Goal: Transaction & Acquisition: Book appointment/travel/reservation

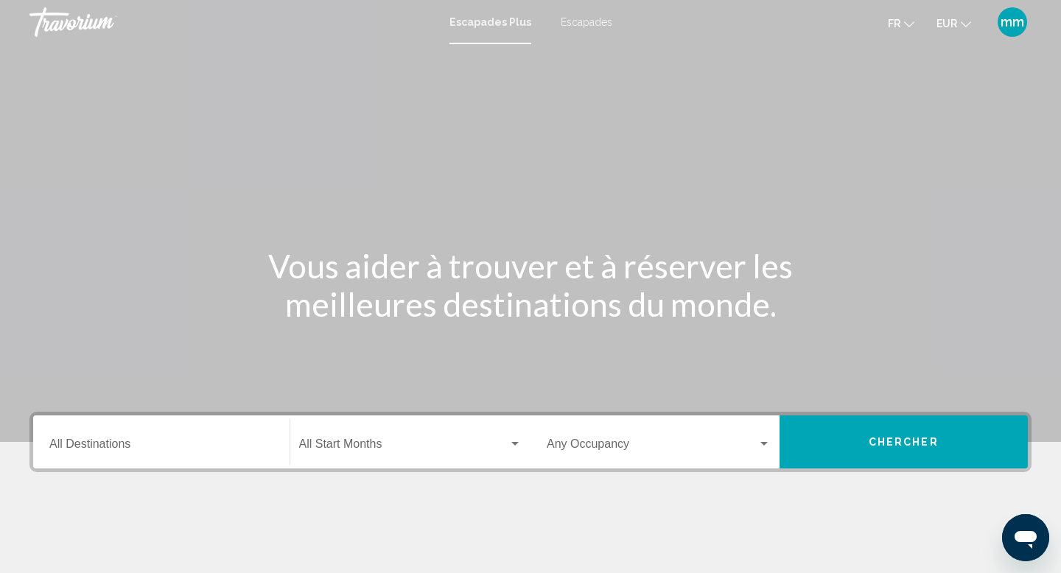
click at [158, 428] on div "Destination All Destinations" at bounding box center [161, 442] width 224 height 46
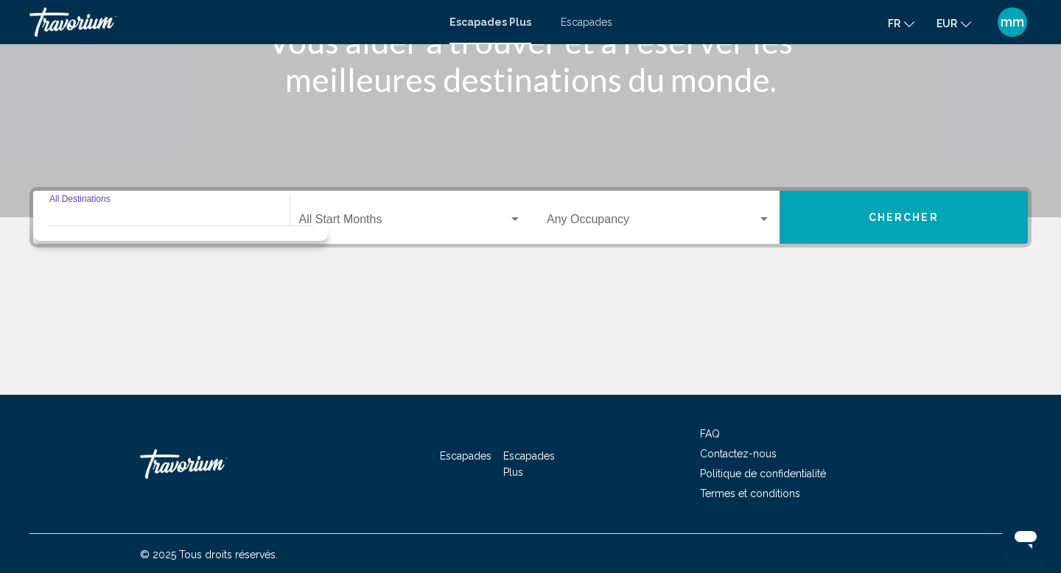
scroll to position [227, 0]
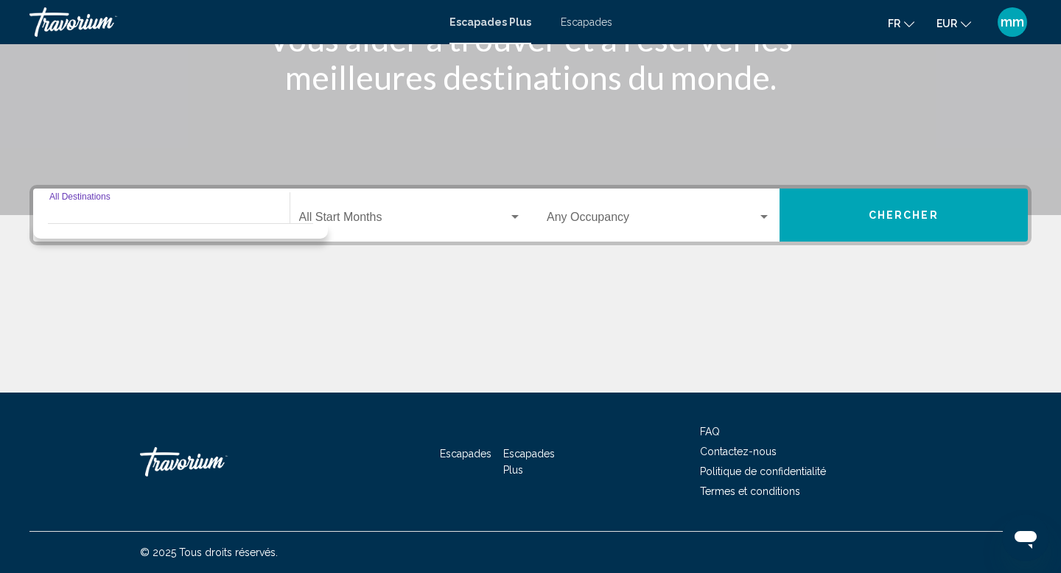
click at [120, 201] on div "Destination All Destinations" at bounding box center [161, 215] width 224 height 46
click at [109, 225] on div "Widget de recherche" at bounding box center [180, 227] width 265 height 7
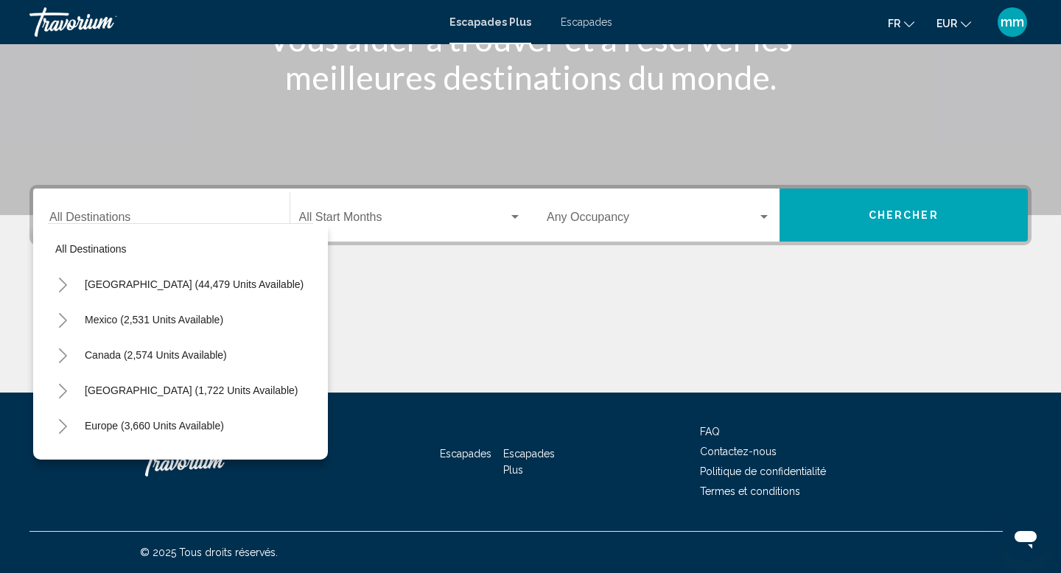
click at [582, 24] on font "Escapades" at bounding box center [587, 22] width 52 height 12
